Goal: Task Accomplishment & Management: Use online tool/utility

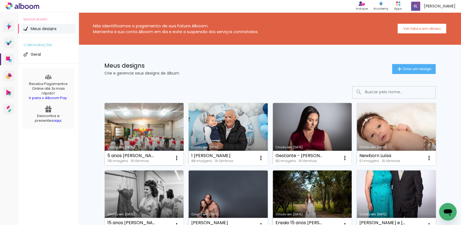
click at [163, 142] on link "Criado em [DATE]" at bounding box center [144, 134] width 79 height 62
